Goal: Information Seeking & Learning: Learn about a topic

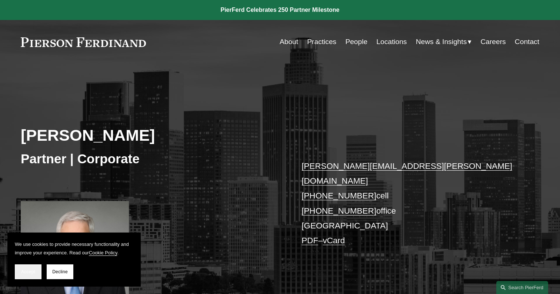
click at [30, 270] on span "Accept" at bounding box center [28, 271] width 14 height 5
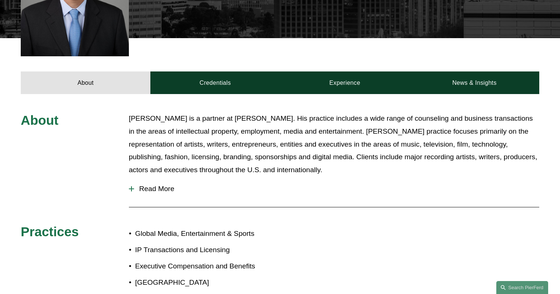
scroll to position [266, 0]
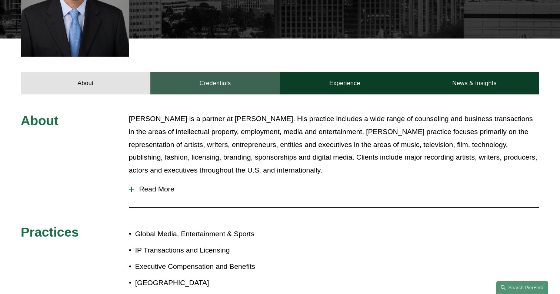
click at [223, 72] on link "Credentials" at bounding box center [215, 83] width 130 height 22
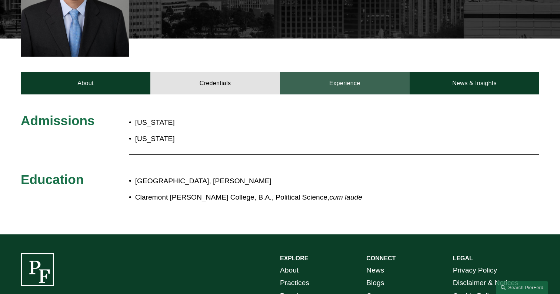
click at [359, 72] on link "Experience" at bounding box center [345, 83] width 130 height 22
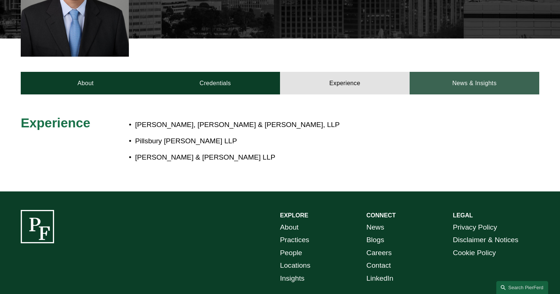
click at [448, 76] on link "News & Insights" at bounding box center [475, 83] width 130 height 22
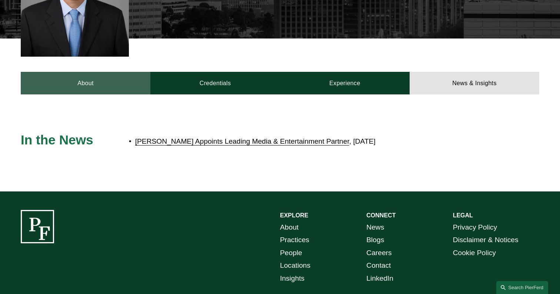
click at [88, 72] on link "About" at bounding box center [86, 83] width 130 height 22
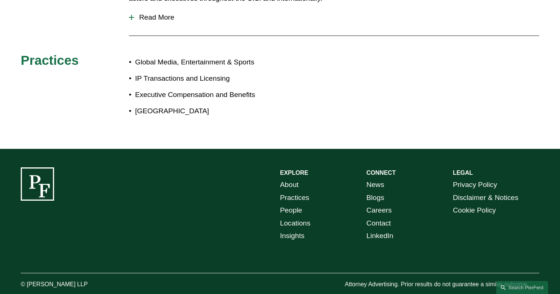
scroll to position [0, 0]
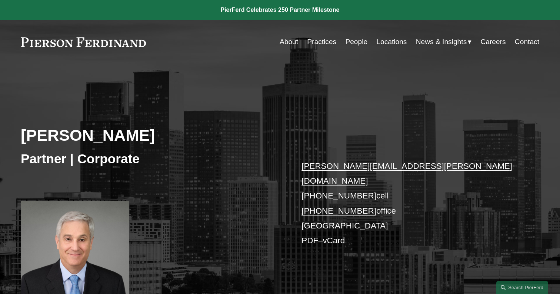
click at [286, 42] on link "About" at bounding box center [289, 42] width 19 height 14
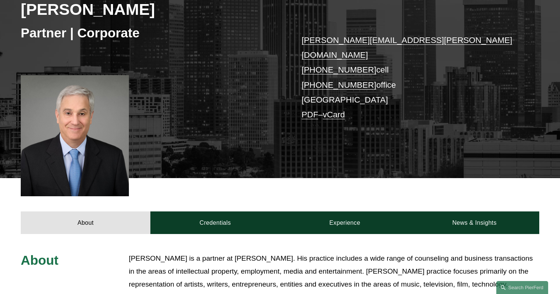
scroll to position [127, 0]
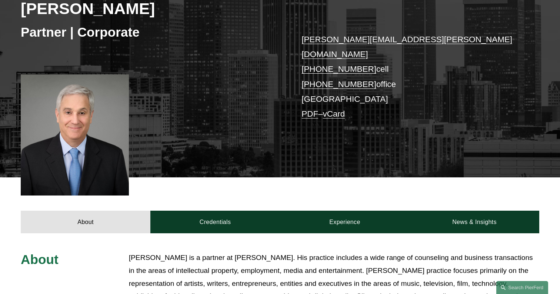
click at [311, 109] on link "PDF" at bounding box center [310, 113] width 17 height 9
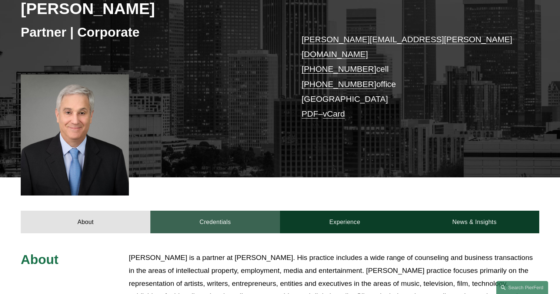
click at [215, 211] on link "Credentials" at bounding box center [215, 222] width 130 height 22
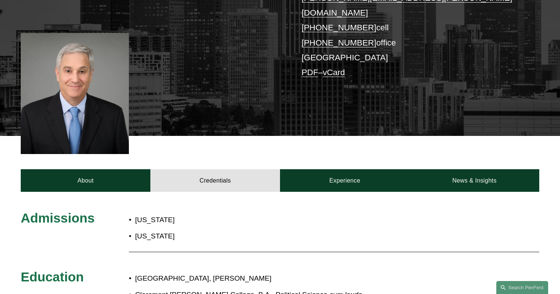
scroll to position [178, 0]
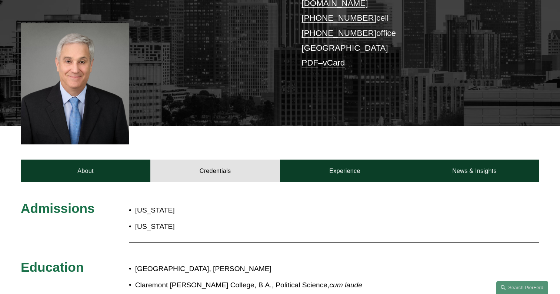
click at [324, 182] on div "Admissions [US_STATE] [US_STATE] Education [GEOGRAPHIC_DATA], [PERSON_NAME] [GE…" at bounding box center [280, 252] width 560 height 140
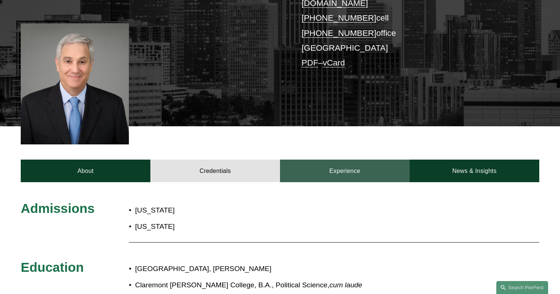
click at [319, 167] on link "Experience" at bounding box center [345, 171] width 130 height 22
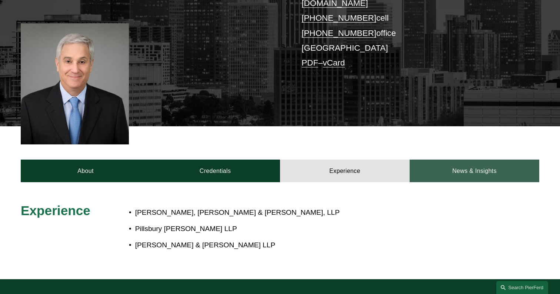
click at [426, 162] on link "News & Insights" at bounding box center [475, 171] width 130 height 22
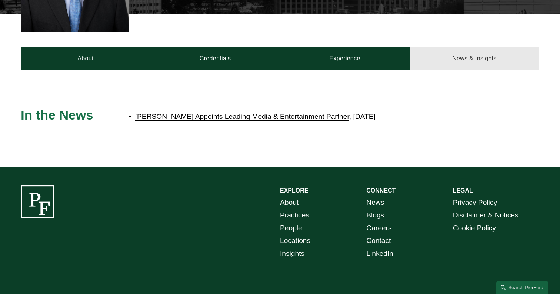
scroll to position [294, 0]
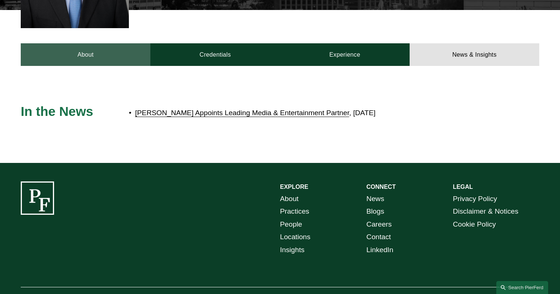
click at [99, 48] on link "About" at bounding box center [86, 54] width 130 height 22
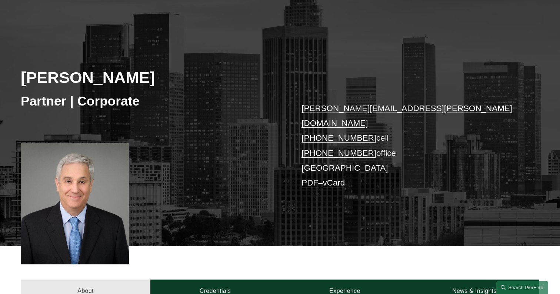
scroll to position [57, 0]
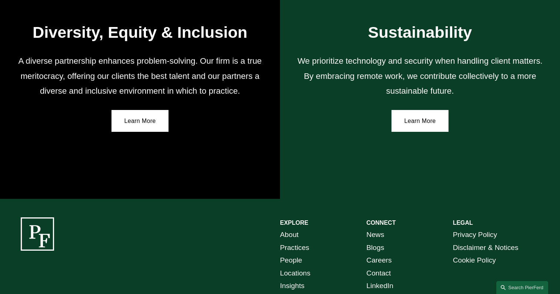
scroll to position [1329, 0]
